Goal: Task Accomplishment & Management: Use online tool/utility

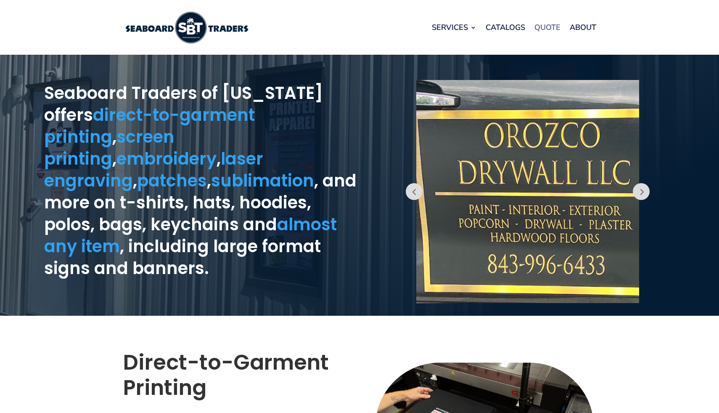
click at [538, 29] on link "Quote" at bounding box center [548, 27] width 26 height 32
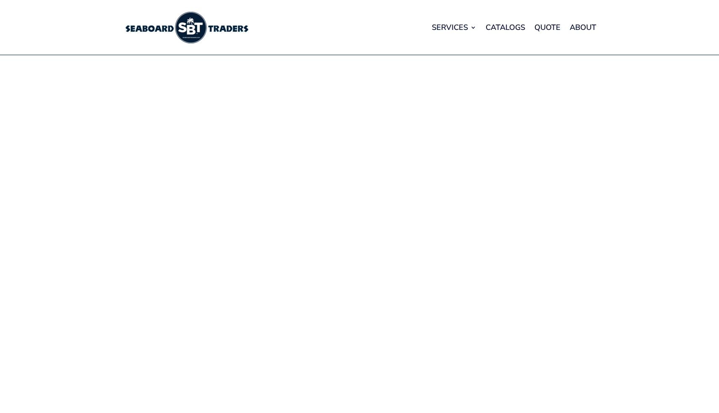
click at [180, 31] on img at bounding box center [186, 28] width 126 height 32
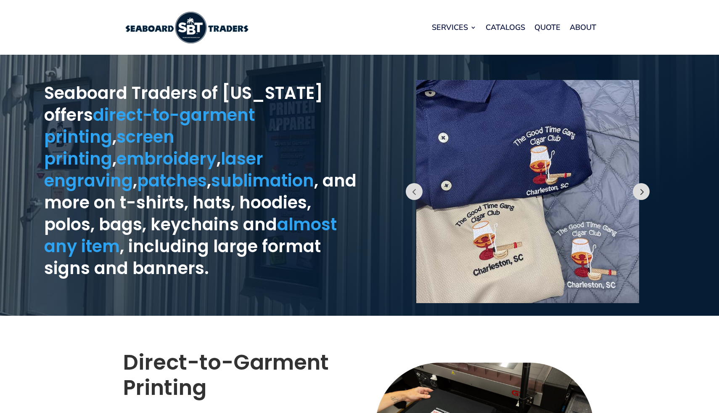
click at [643, 193] on button "Prev" at bounding box center [641, 191] width 17 height 17
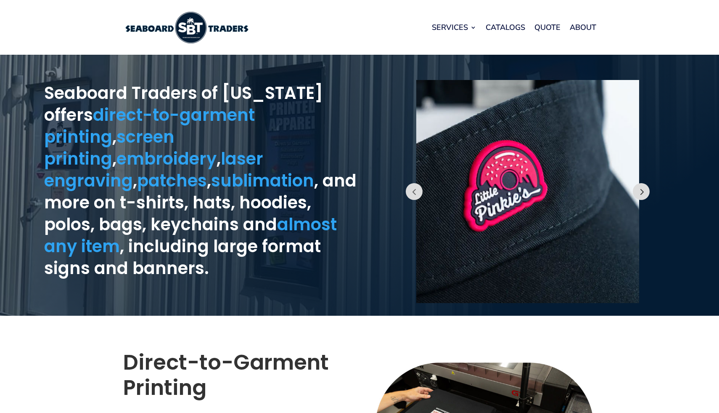
click at [643, 193] on button "Prev" at bounding box center [641, 191] width 17 height 17
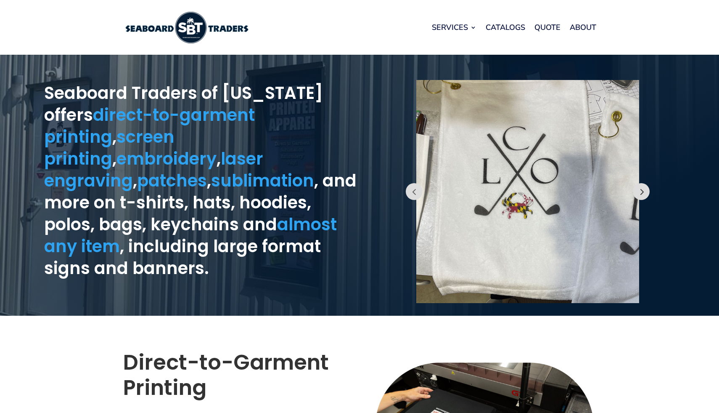
click at [643, 193] on button "Prev" at bounding box center [641, 191] width 17 height 17
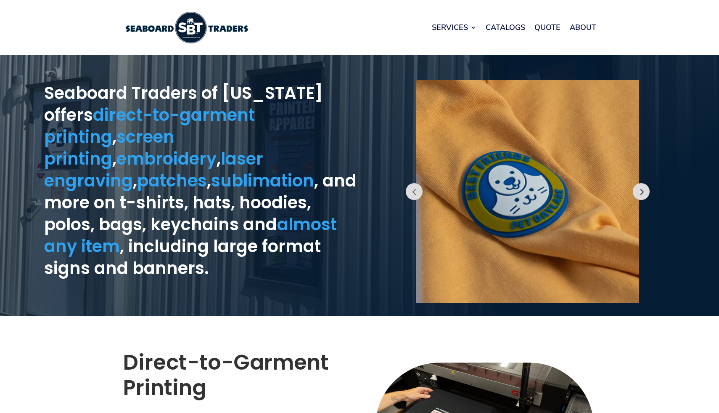
click at [643, 194] on button "Prev" at bounding box center [641, 191] width 17 height 17
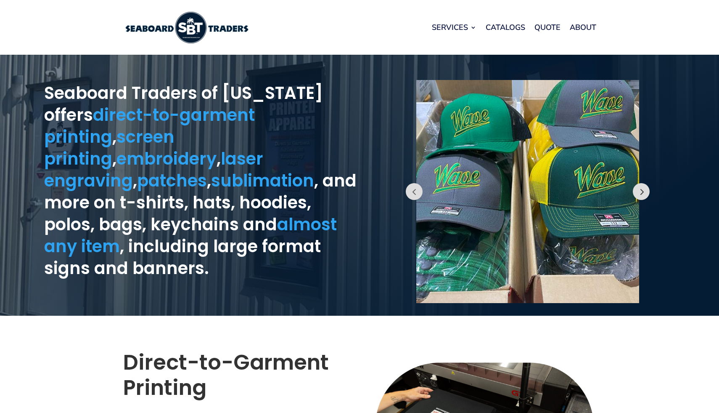
click at [643, 195] on button "Prev" at bounding box center [641, 191] width 17 height 17
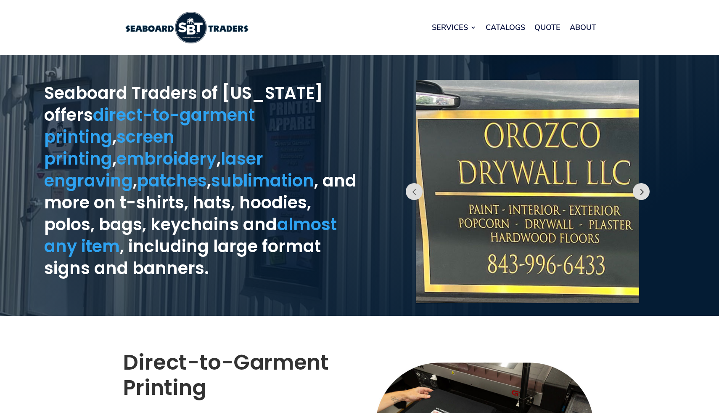
click at [643, 195] on button "Prev" at bounding box center [641, 191] width 17 height 17
